Goal: Find specific fact: Find specific fact

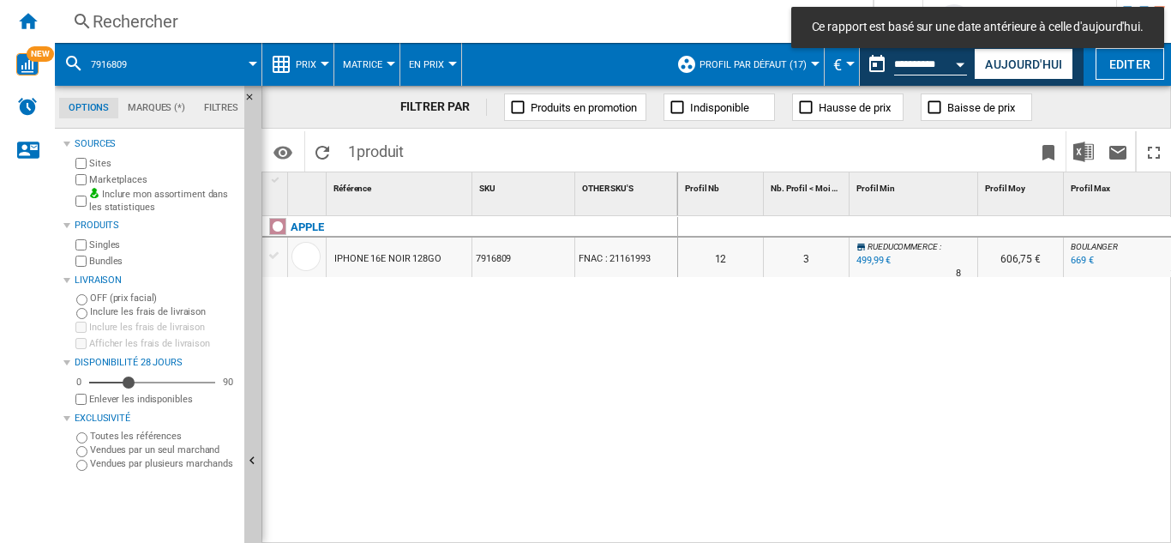
click at [130, 12] on div "Rechercher" at bounding box center [461, 21] width 736 height 24
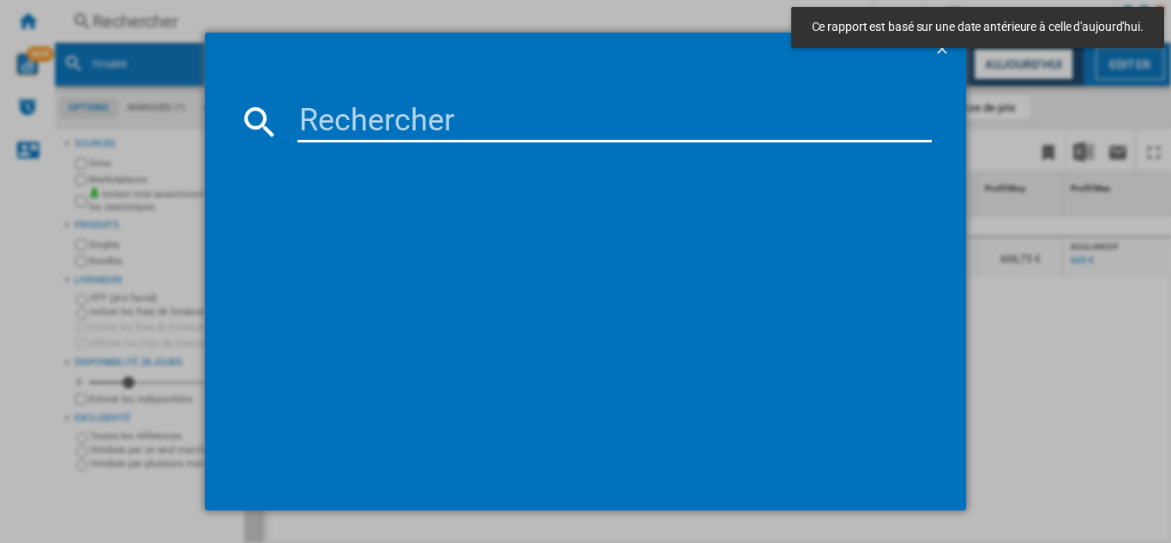
click at [375, 117] on input at bounding box center [614, 121] width 634 height 41
paste input "8027013"
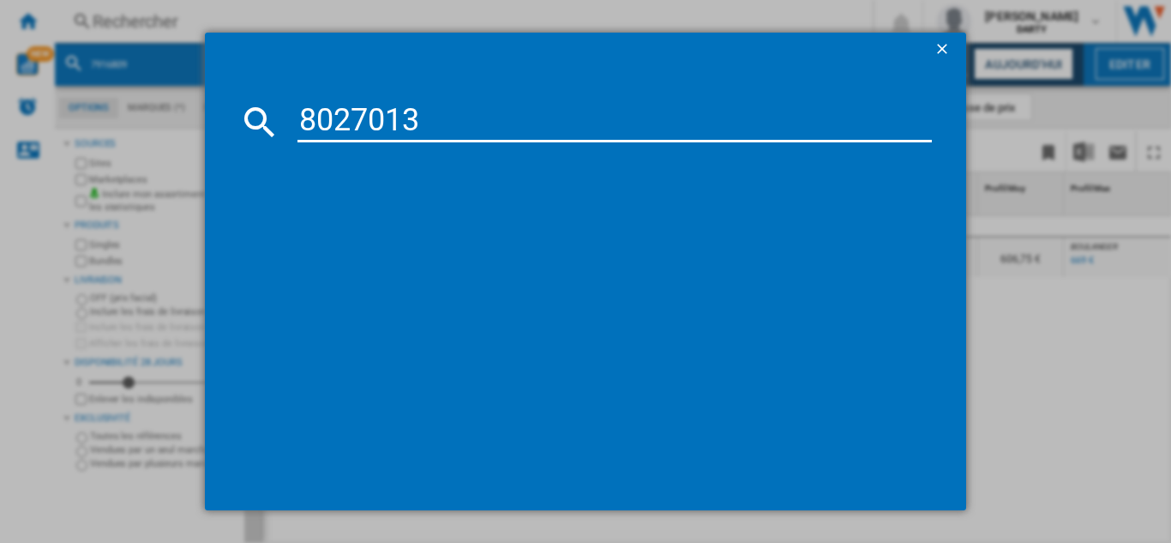
type input "8027013"
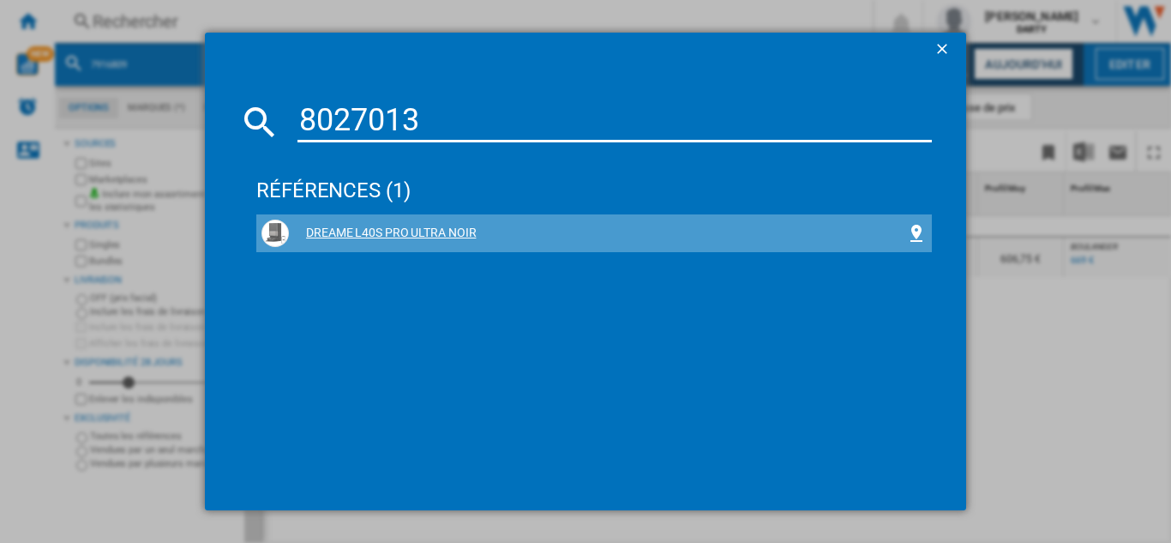
click at [412, 234] on div "DREAME L40S PRO ULTRA NOIR" at bounding box center [597, 233] width 617 height 17
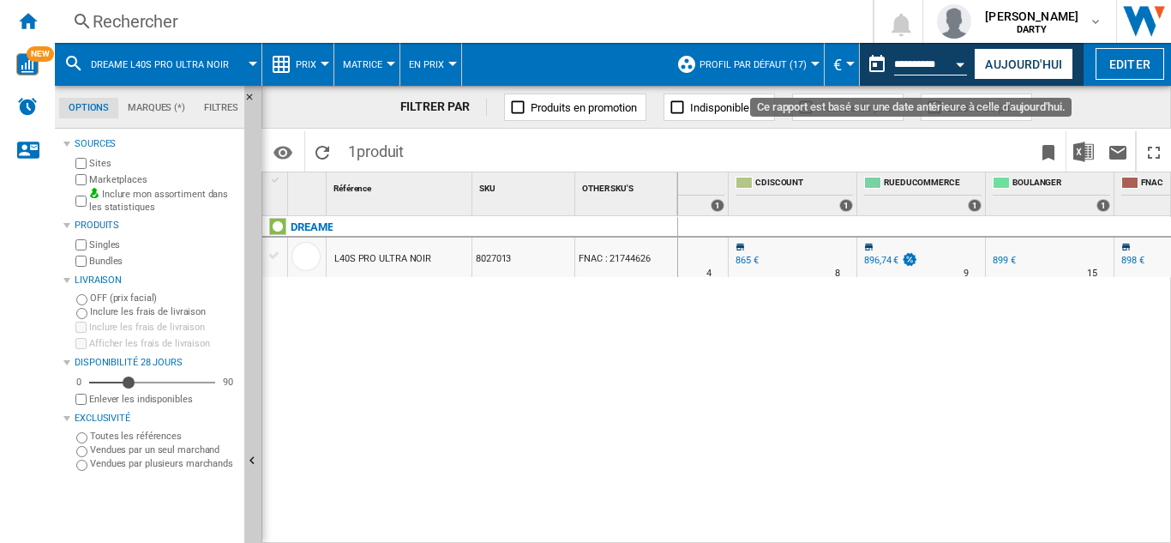
click at [963, 63] on div "Open calendar" at bounding box center [961, 65] width 9 height 4
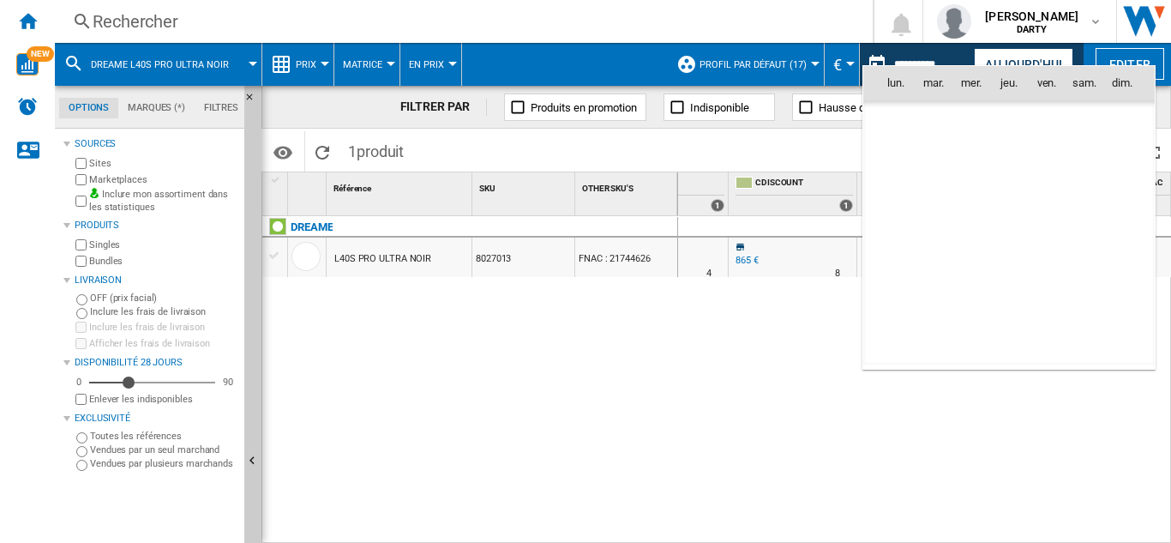
scroll to position [8179, 0]
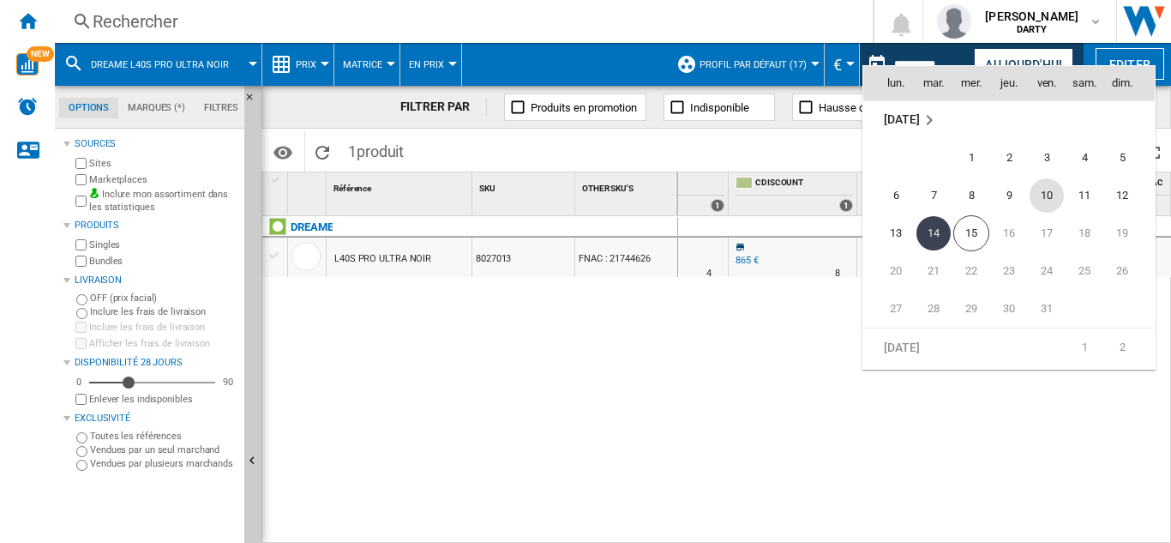
click at [1051, 196] on span "10" at bounding box center [1047, 195] width 34 height 34
type input "**********"
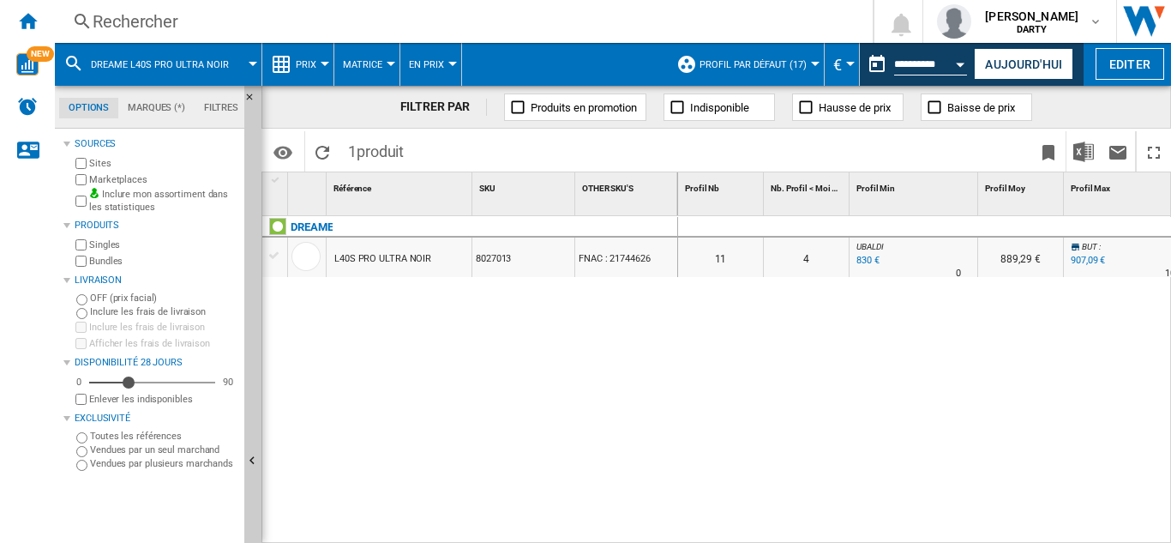
scroll to position [0, 466]
